Goal: Information Seeking & Learning: Find specific fact

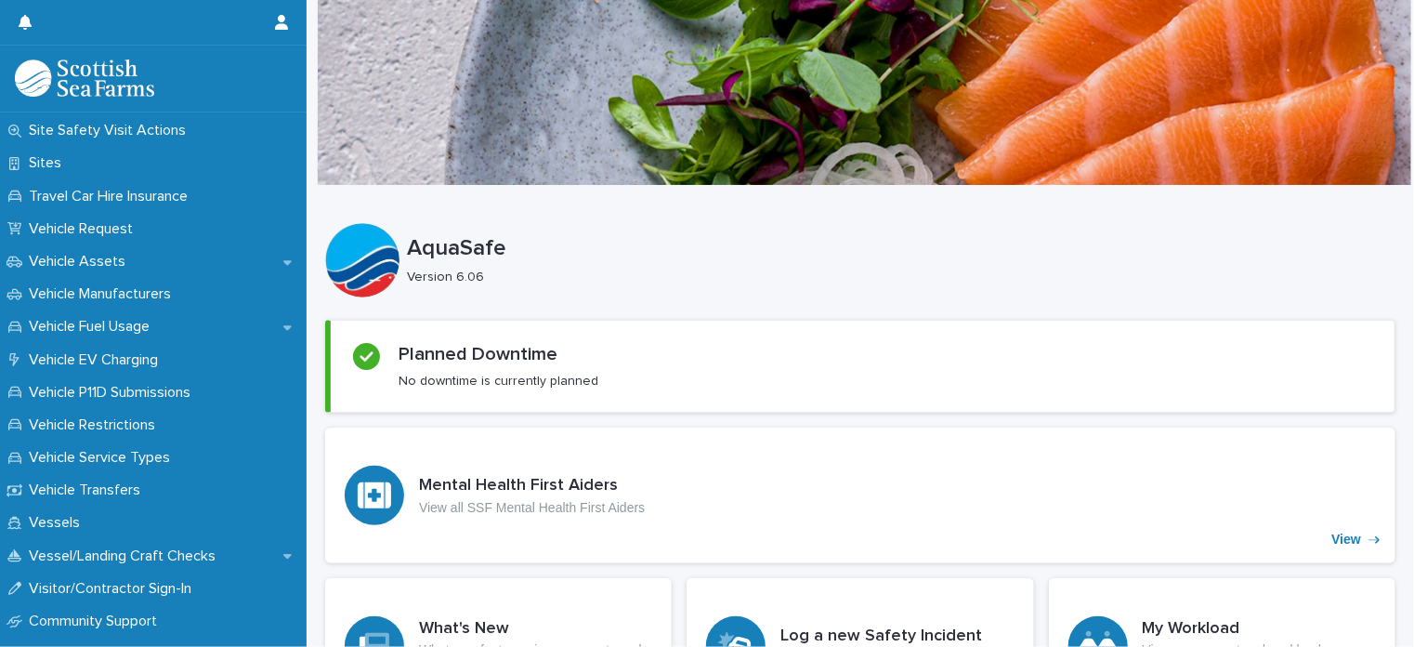
scroll to position [1375, 0]
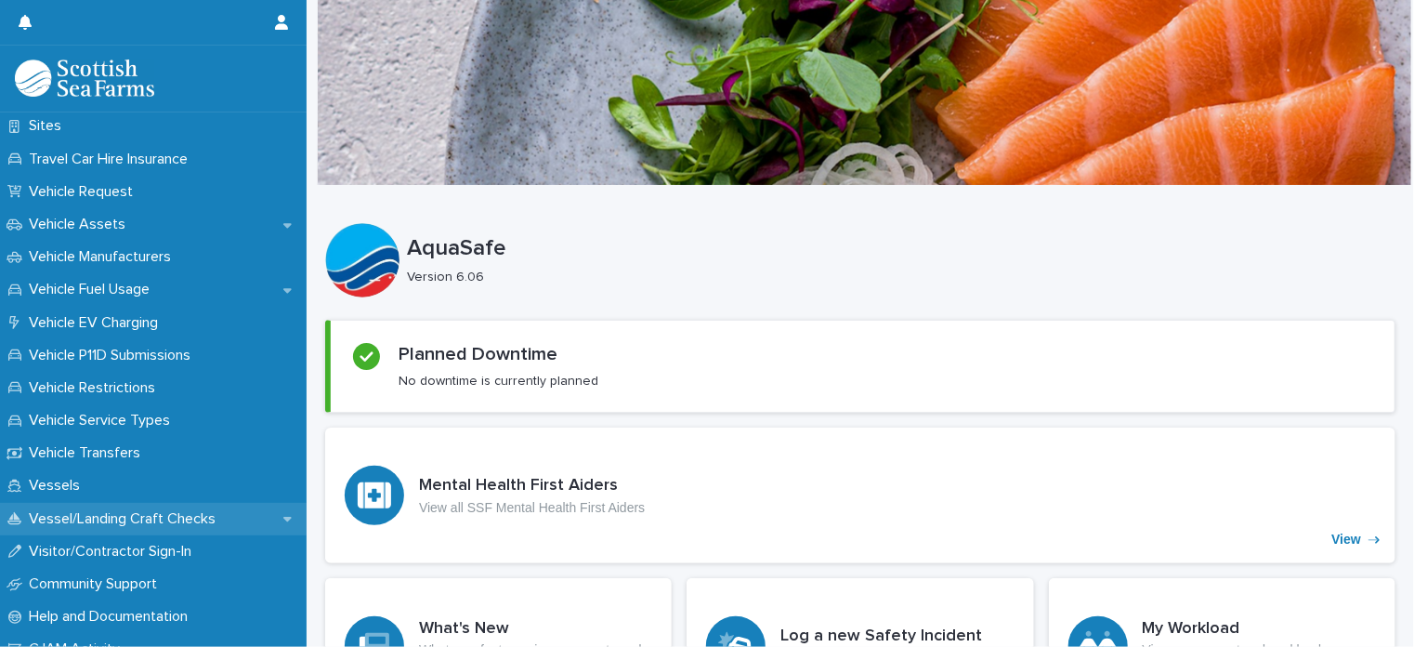
click at [293, 525] on div "Vessel/Landing Craft Checks" at bounding box center [153, 519] width 307 height 33
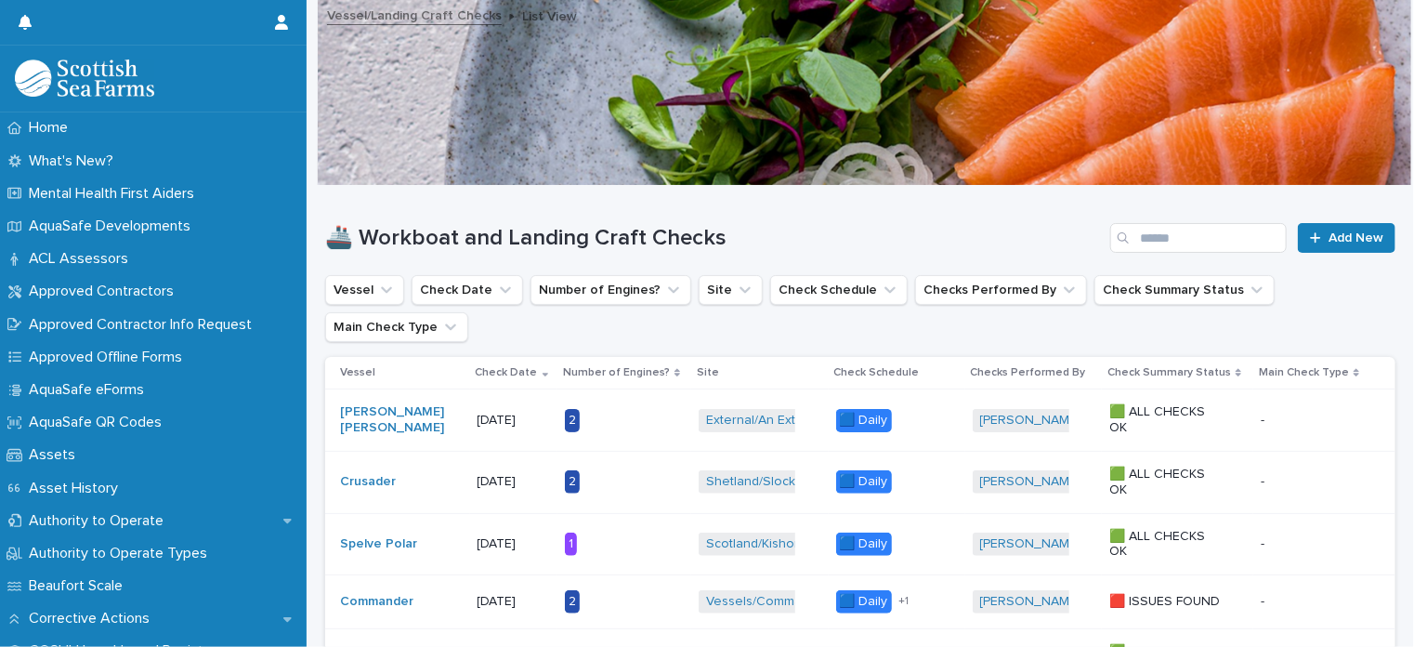
scroll to position [37, 0]
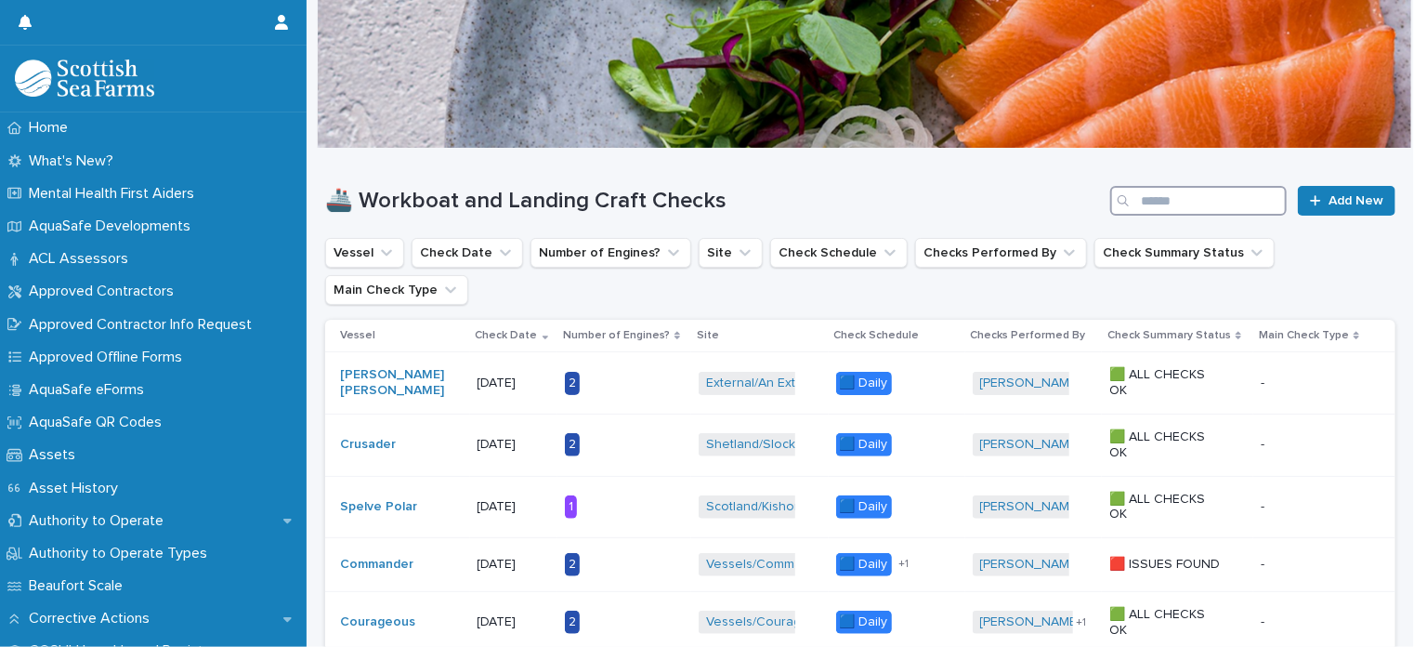
click at [1224, 193] on input "Search" at bounding box center [1199, 201] width 177 height 30
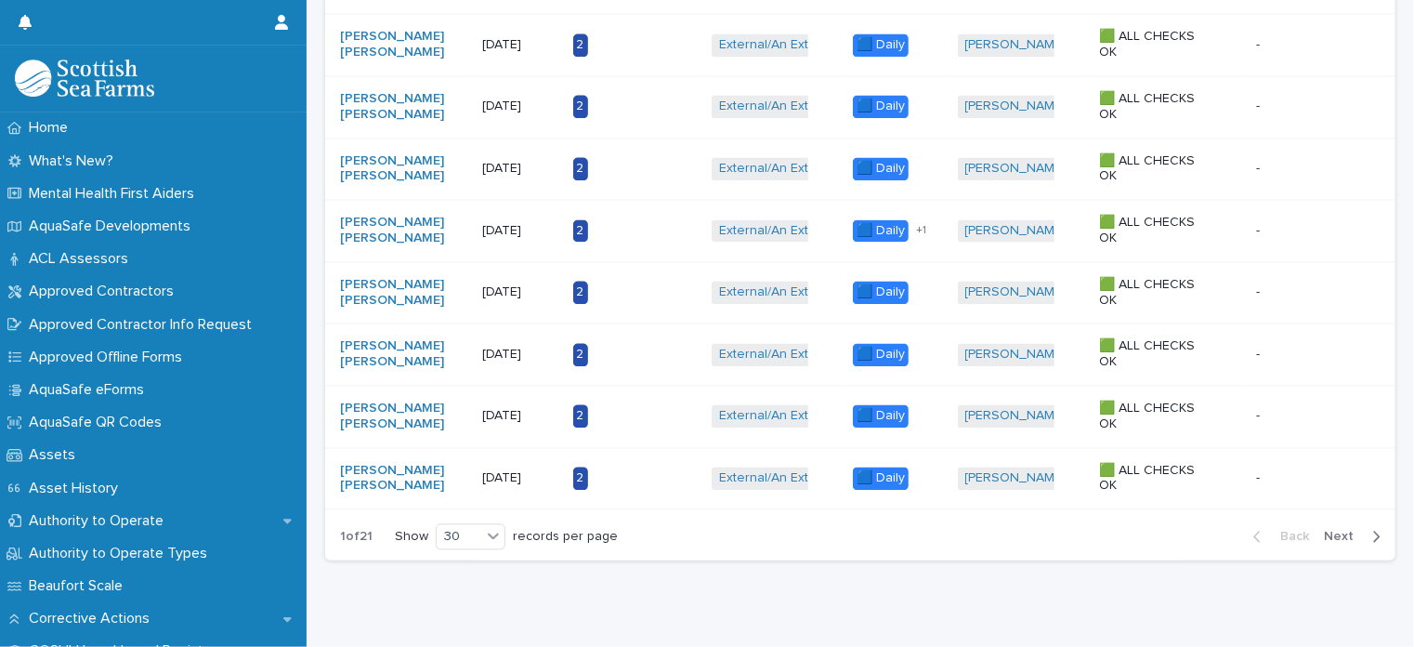
scroll to position [1746, 0]
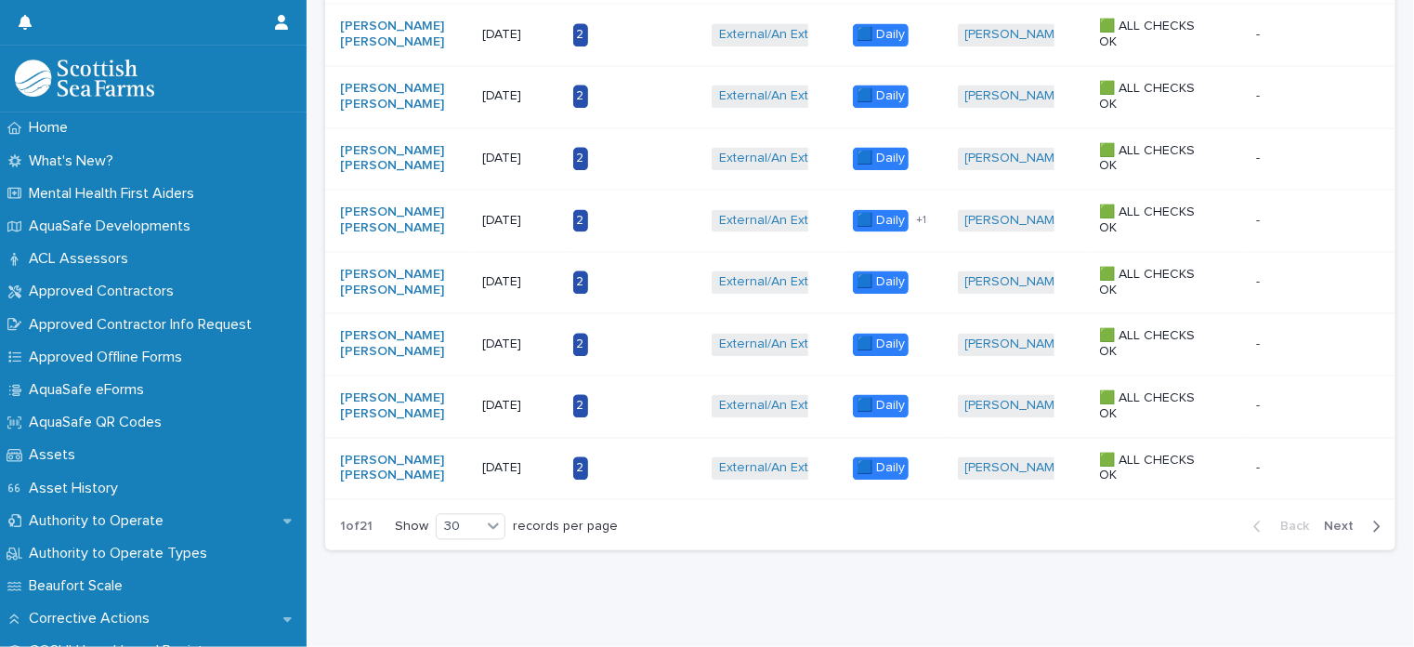
type input "*********"
click at [1327, 519] on button "Next" at bounding box center [1356, 527] width 79 height 17
click at [1324, 520] on span "Next" at bounding box center [1344, 526] width 41 height 13
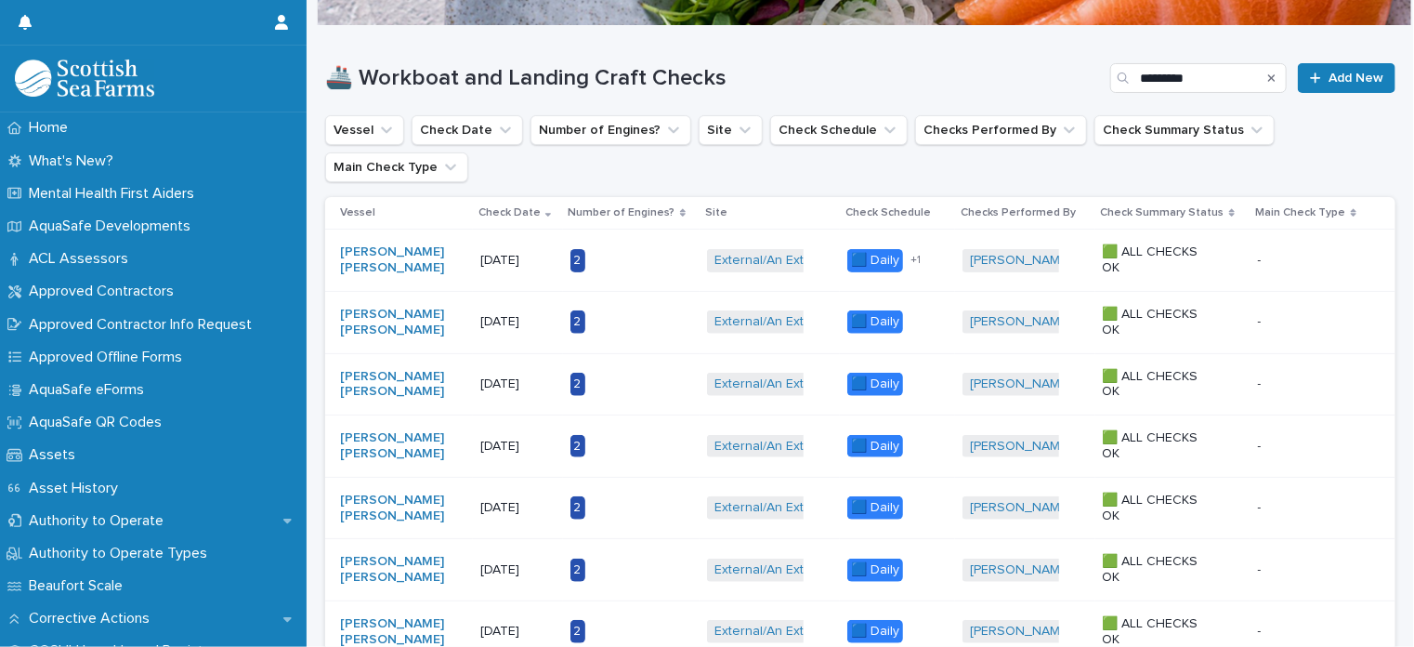
scroll to position [148, 0]
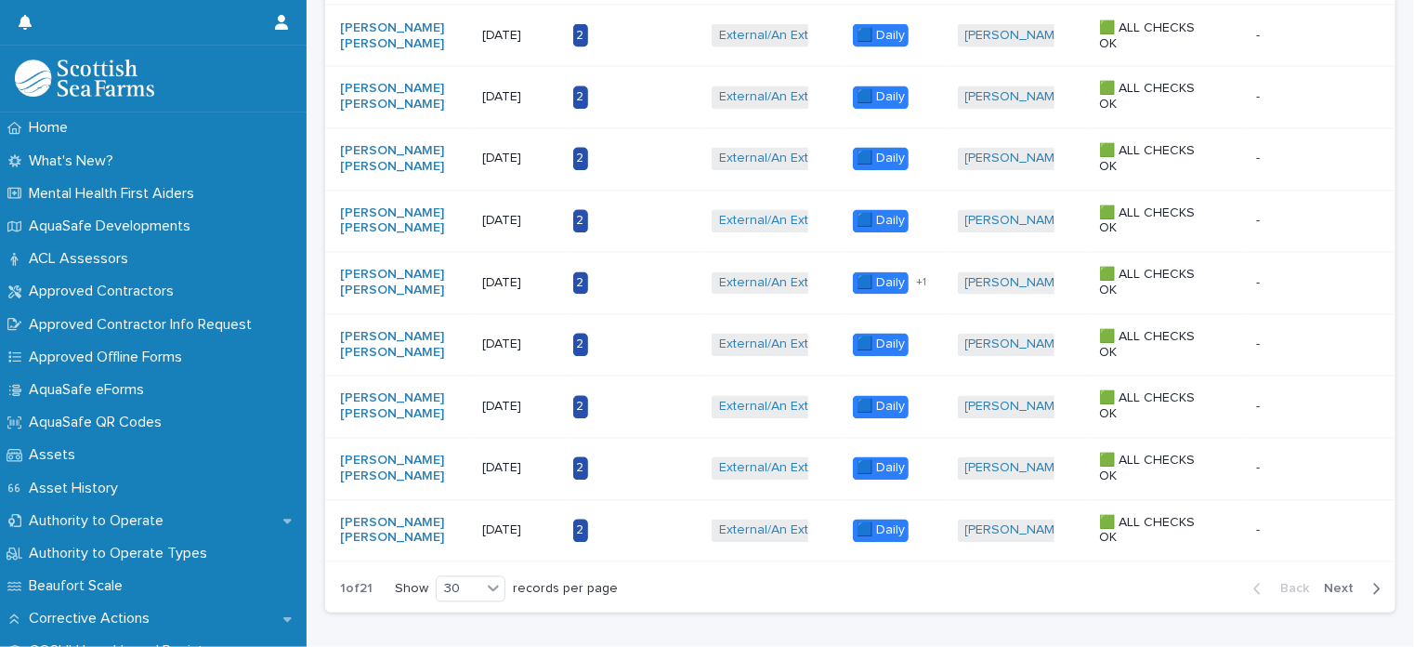
scroll to position [1684, 0]
click at [1334, 583] on span "Next" at bounding box center [1344, 589] width 41 height 13
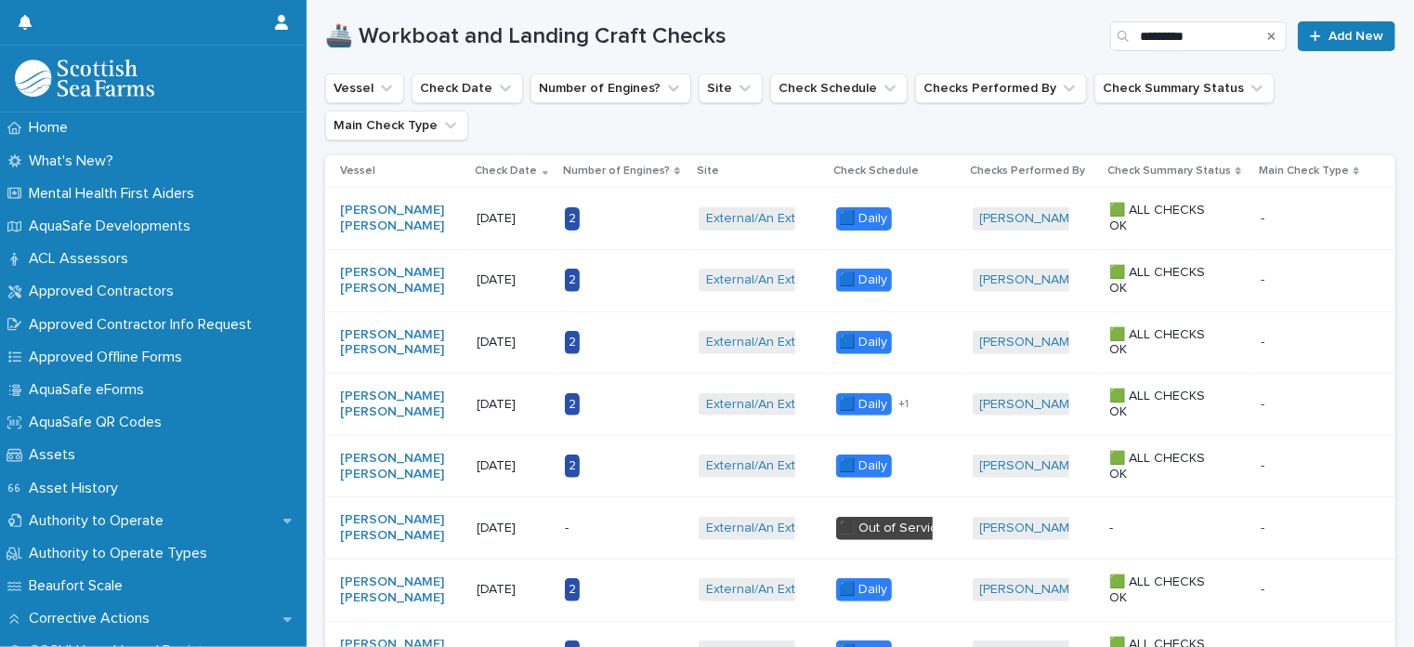
scroll to position [186, 0]
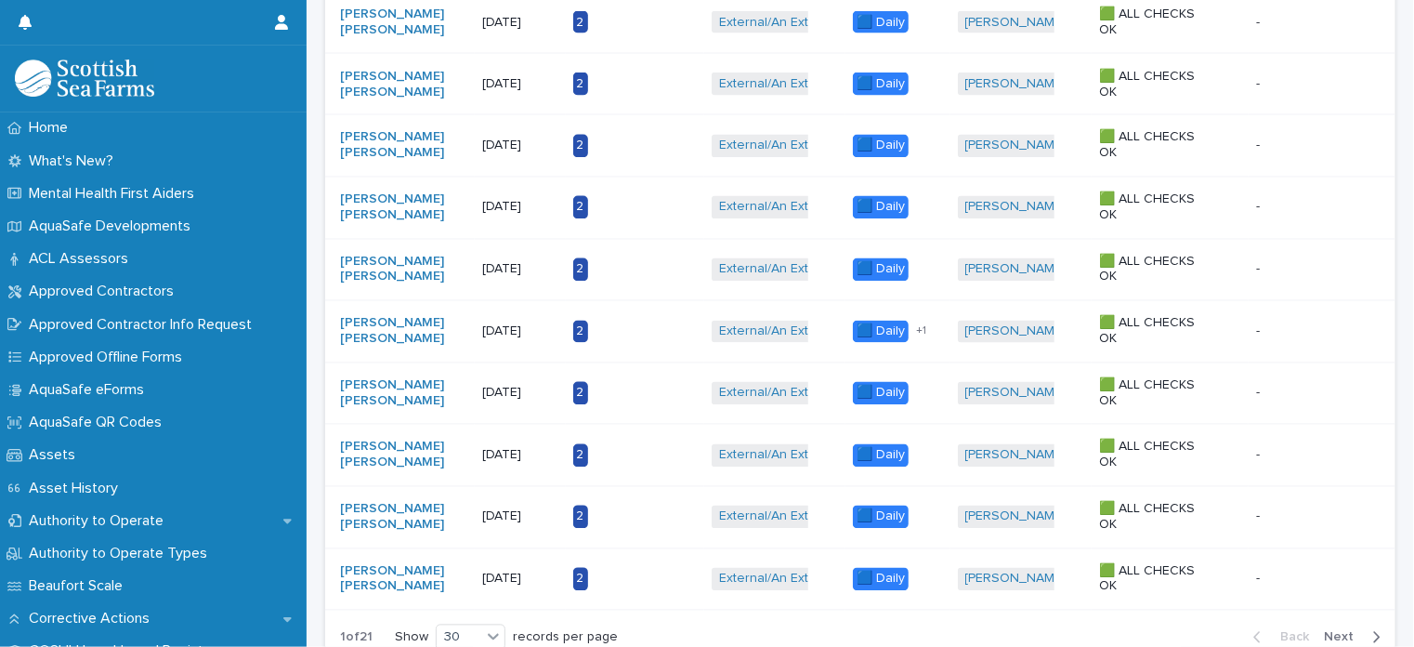
scroll to position [1749, 0]
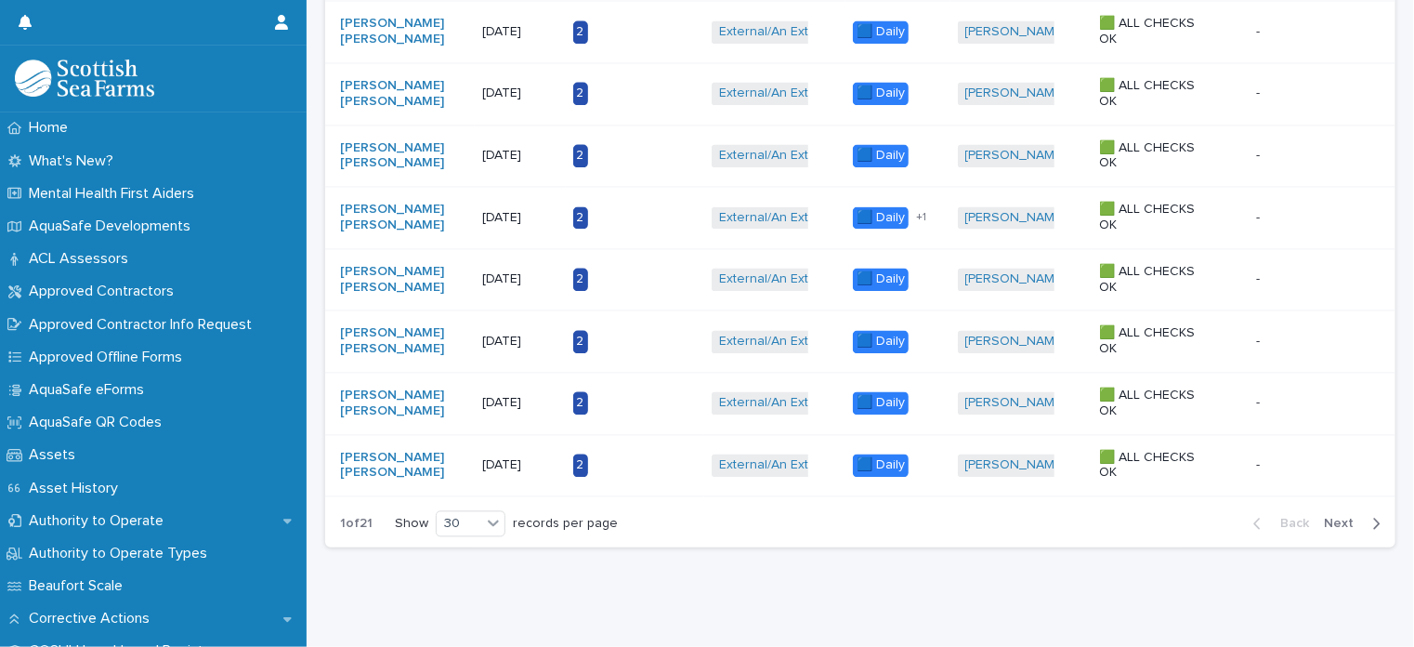
click at [1330, 518] on span "Next" at bounding box center [1344, 524] width 41 height 13
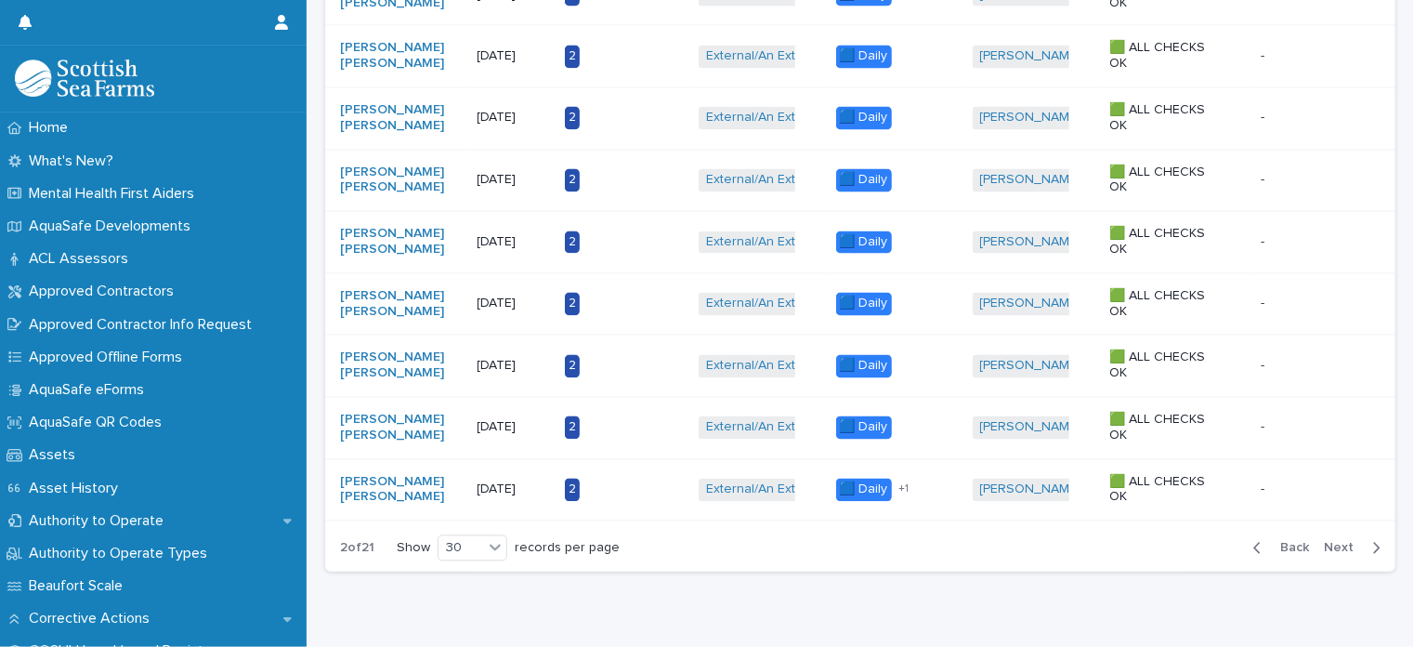
scroll to position [1757, 0]
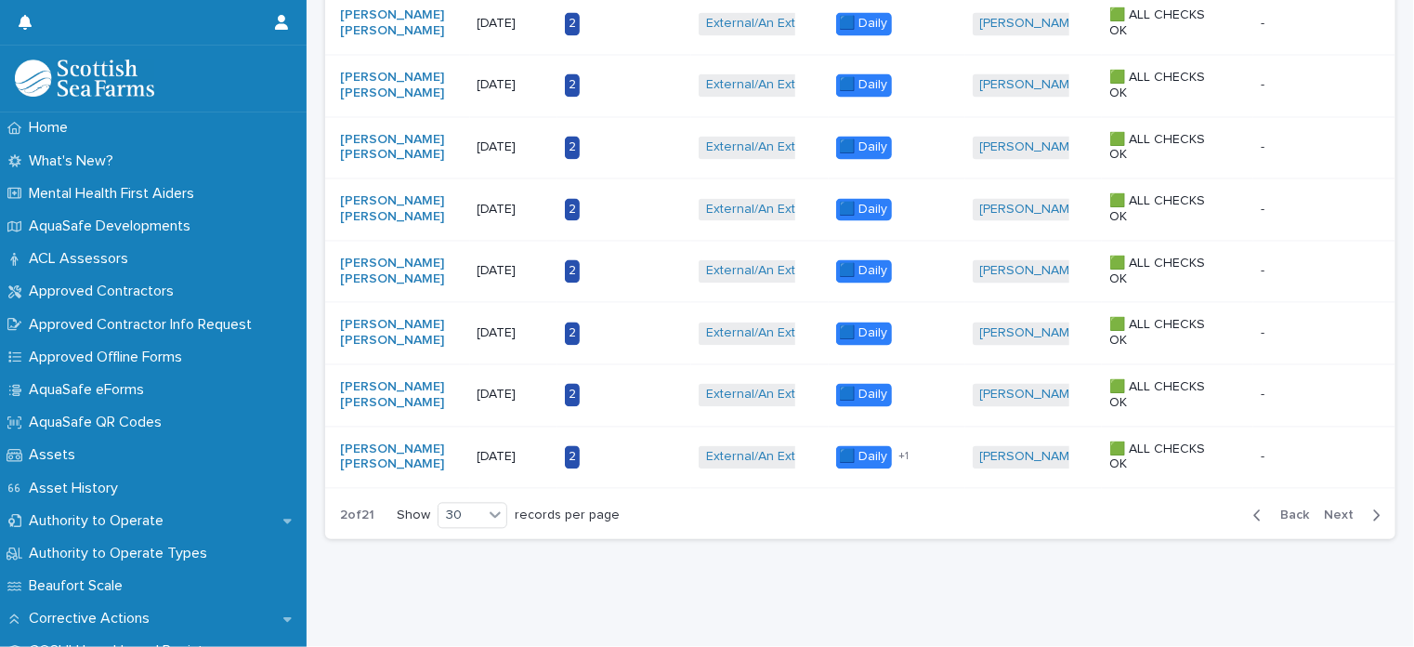
click at [1328, 509] on span "Next" at bounding box center [1344, 515] width 41 height 13
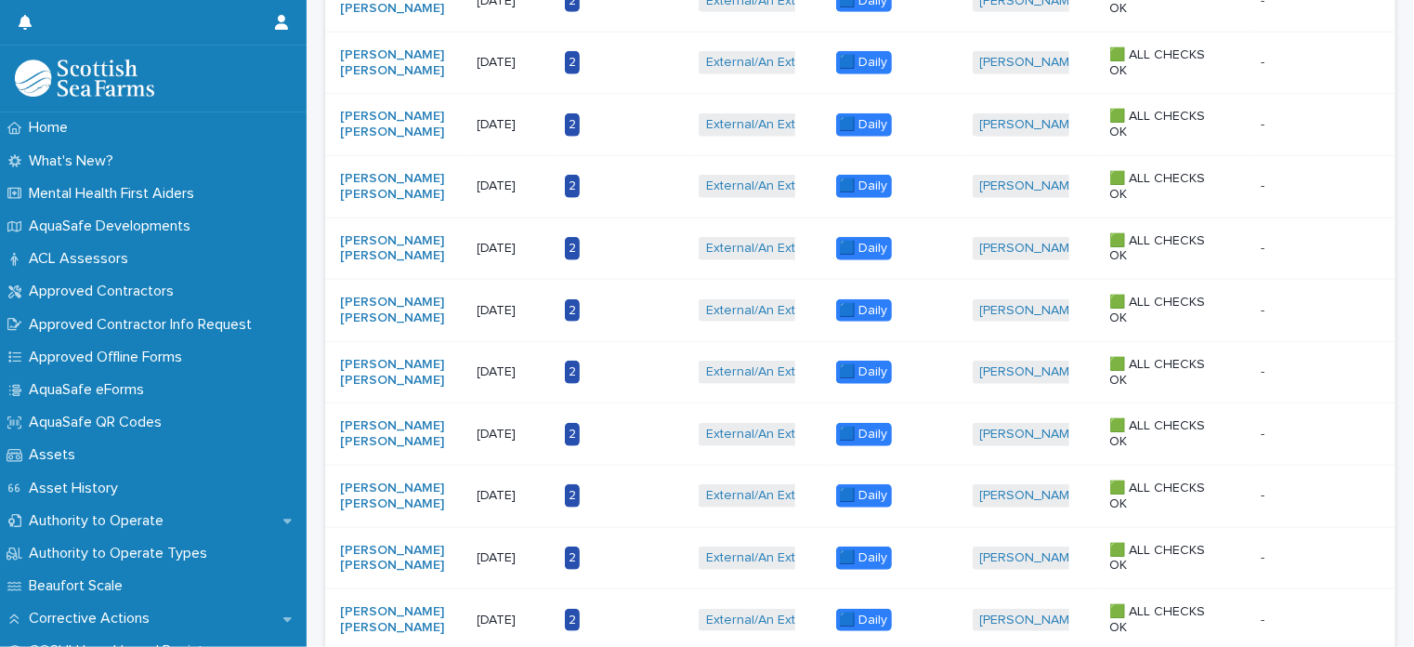
scroll to position [568, 0]
